Goal: Information Seeking & Learning: Compare options

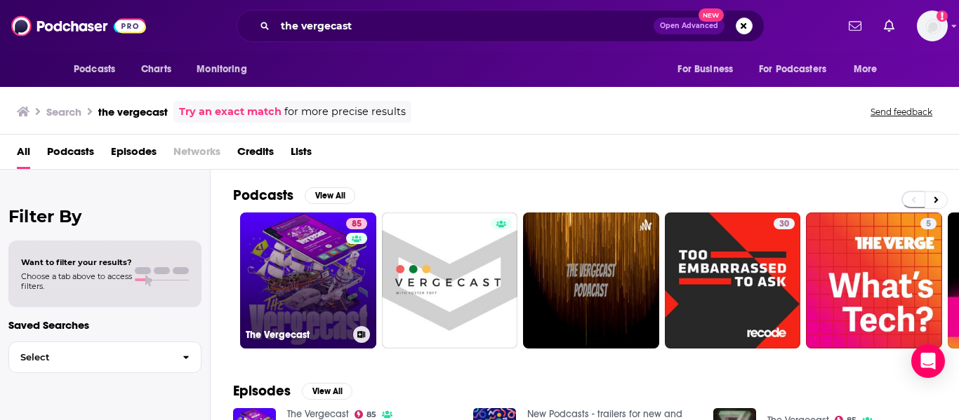
click at [297, 311] on link "85 The Vergecast" at bounding box center [308, 281] width 136 height 136
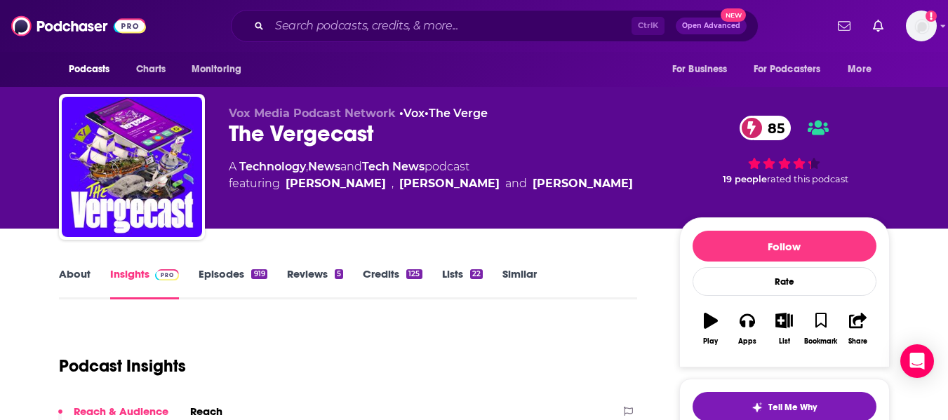
click at [79, 273] on link "About" at bounding box center [75, 283] width 32 height 32
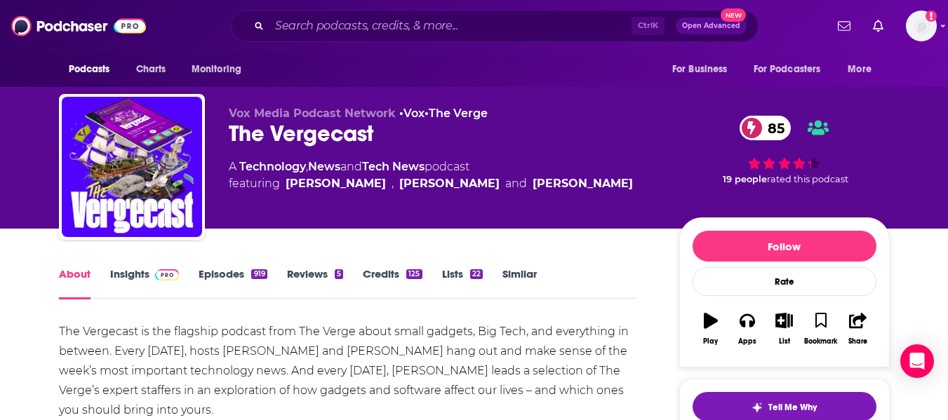
scroll to position [70, 0]
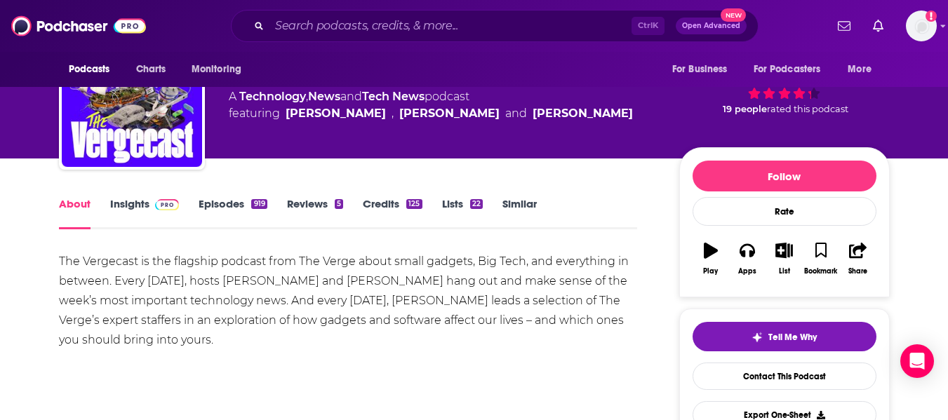
drag, startPoint x: 53, startPoint y: 258, endPoint x: 213, endPoint y: 349, distance: 183.9
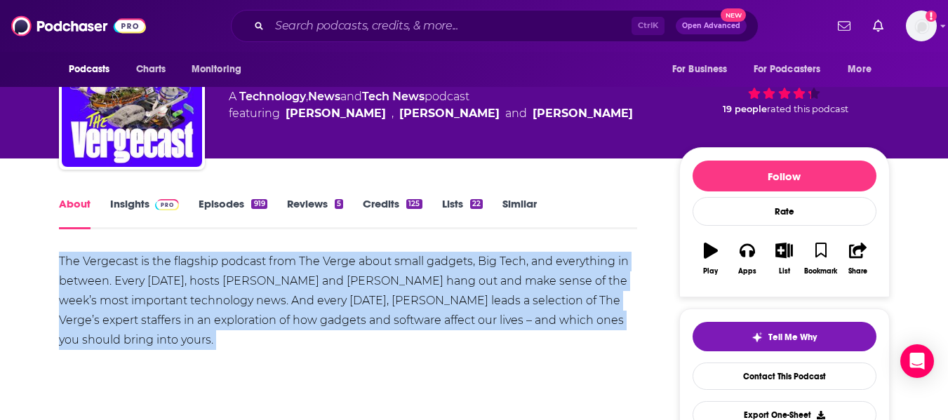
copy div "The Vergecast is the flagship podcast from The Verge about small gadgets, Big T…"
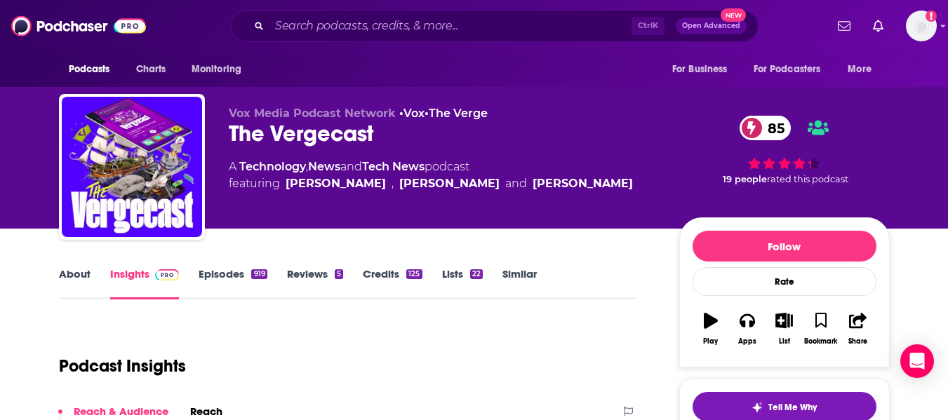
scroll to position [368, 0]
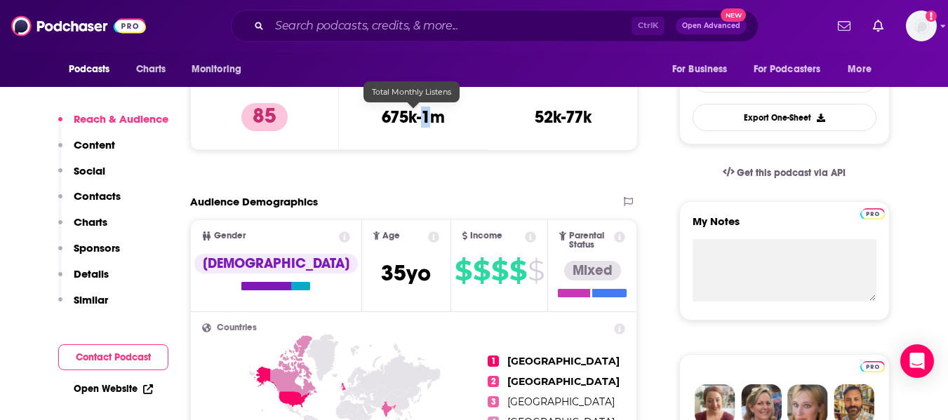
drag, startPoint x: 434, startPoint y: 114, endPoint x: 422, endPoint y: 114, distance: 12.0
click at [422, 114] on h3 "675k-1m" at bounding box center [413, 117] width 63 height 21
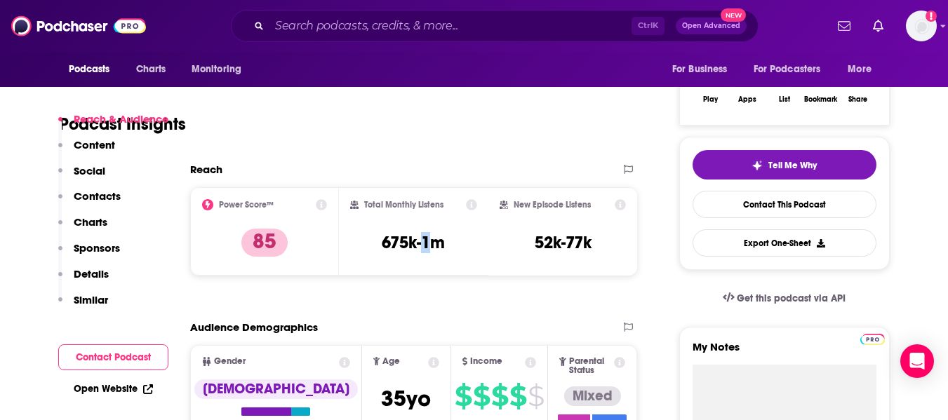
scroll to position [227, 0]
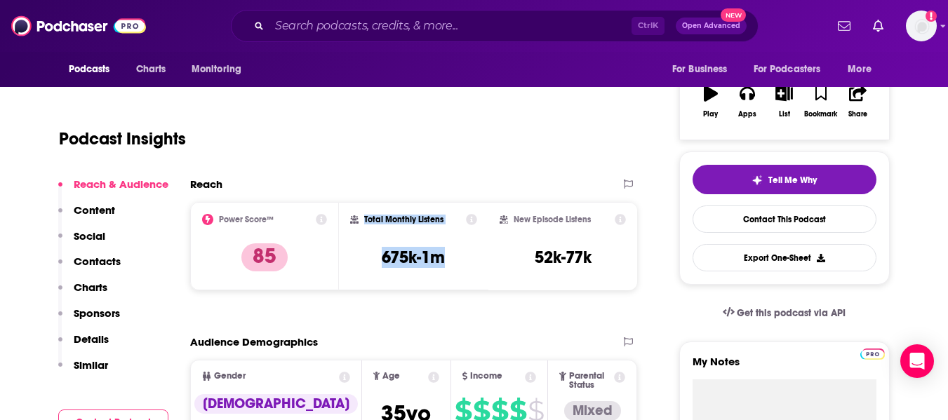
drag, startPoint x: 452, startPoint y: 266, endPoint x: 366, endPoint y: 222, distance: 97.0
click at [366, 222] on div "Total Monthly Listens 675k-1m" at bounding box center [413, 246] width 127 height 65
copy div "Total Monthly Listens 675k-1m"
click at [378, 16] on input "Search podcasts, credits, & more..." at bounding box center [451, 26] width 362 height 22
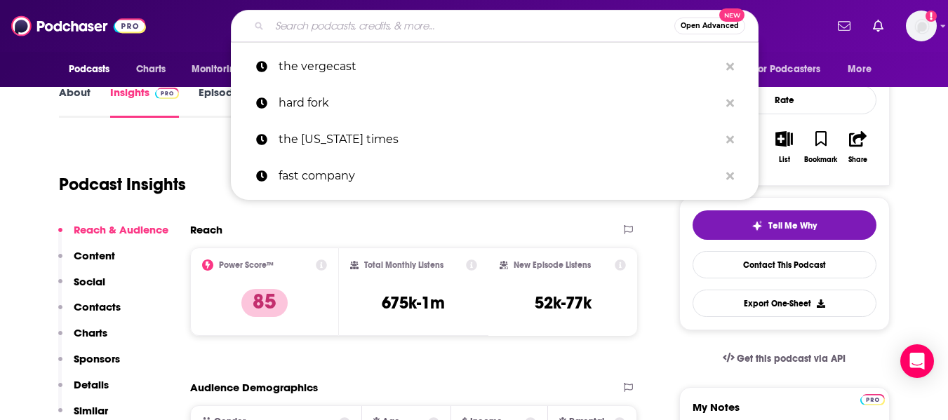
scroll to position [157, 0]
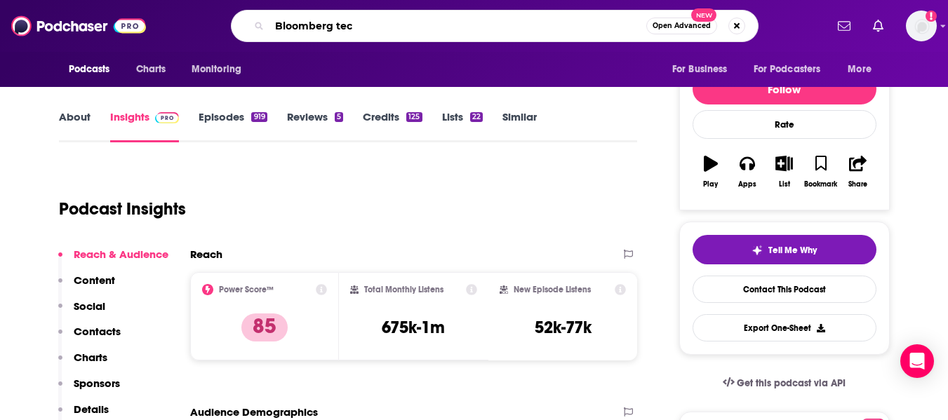
type input "Bloomberg tech"
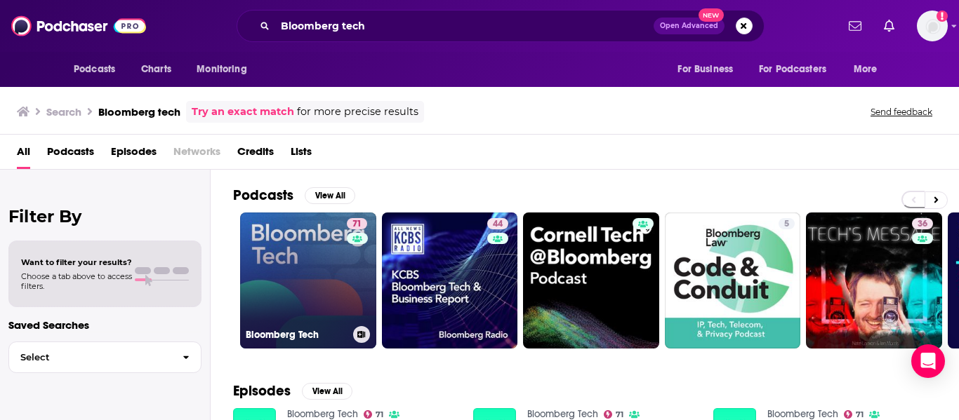
click at [288, 267] on link "71 Bloomberg Tech" at bounding box center [308, 281] width 136 height 136
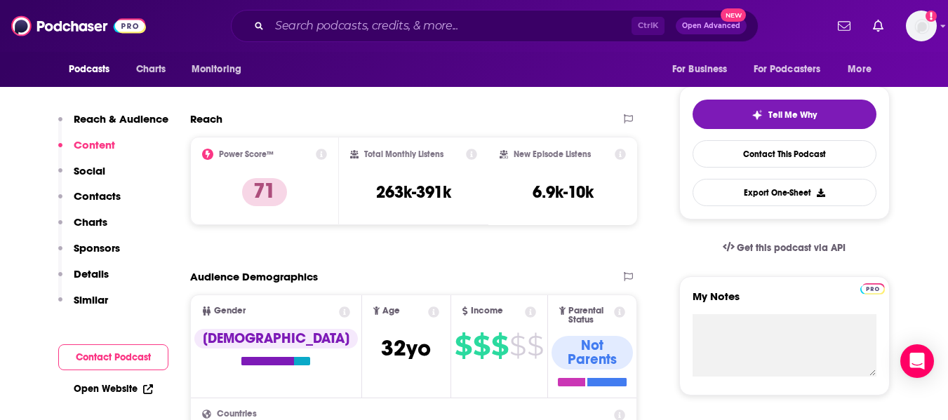
scroll to position [279, 0]
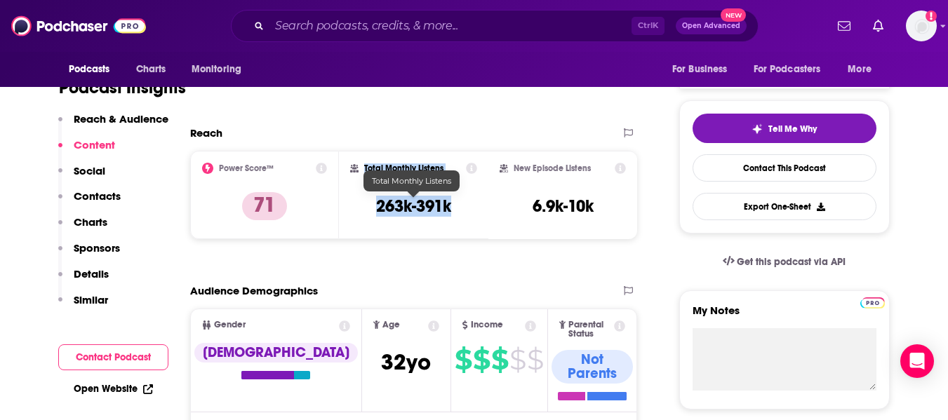
drag, startPoint x: 463, startPoint y: 211, endPoint x: 377, endPoint y: 182, distance: 90.8
click at [361, 165] on div "Total Monthly Listens 263k-391k" at bounding box center [413, 195] width 127 height 65
click at [399, 210] on h3 "263k-391k" at bounding box center [413, 206] width 75 height 21
drag, startPoint x: 451, startPoint y: 208, endPoint x: 351, endPoint y: 162, distance: 109.9
click at [351, 162] on div "Total Monthly Listens 263k-391k" at bounding box center [414, 195] width 150 height 88
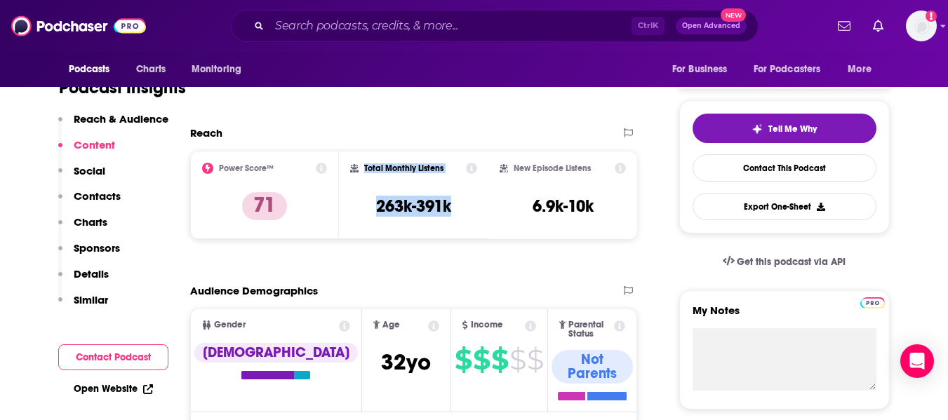
copy div "Total Monthly Listens 263k-391k"
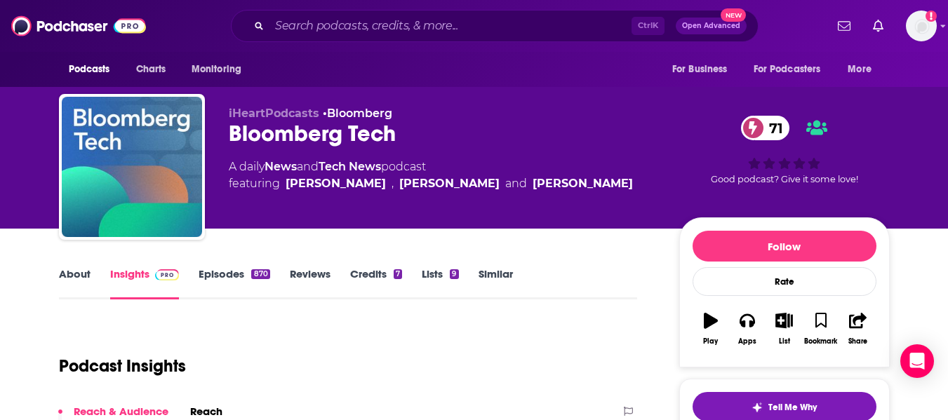
click at [87, 266] on div "About Insights Episodes 870 Reviews Credits 7 Lists 9 Similar" at bounding box center [348, 282] width 579 height 34
click at [84, 270] on link "About" at bounding box center [75, 283] width 32 height 32
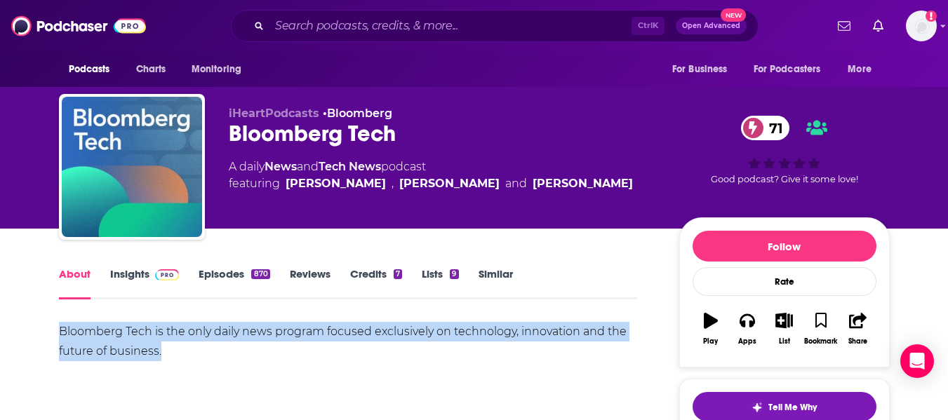
drag, startPoint x: 165, startPoint y: 346, endPoint x: 55, endPoint y: 324, distance: 112.5
